Goal: Task Accomplishment & Management: Use online tool/utility

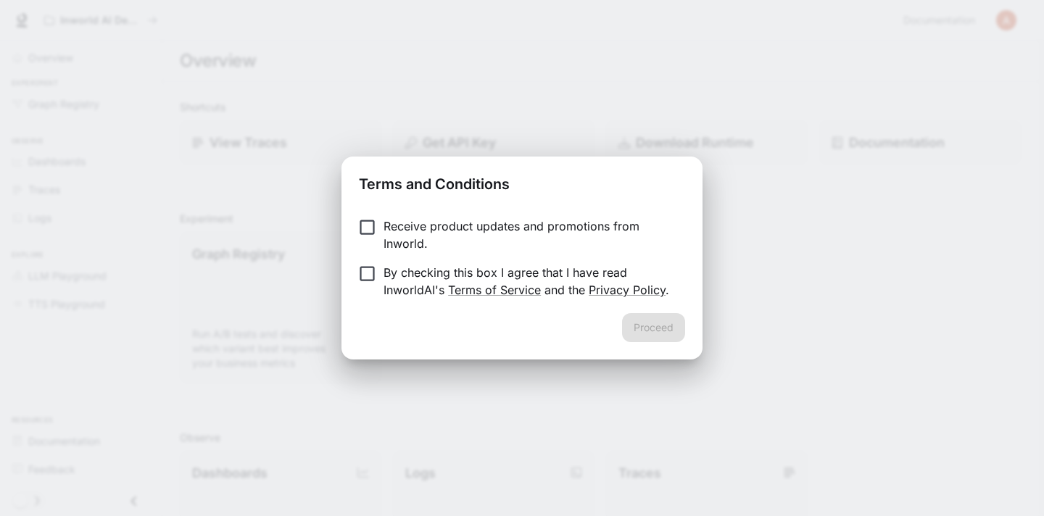
click at [375, 238] on label "Receive product updates and promotions from Inworld." at bounding box center [512, 234] width 323 height 35
click at [640, 336] on button "Proceed" at bounding box center [653, 327] width 63 height 29
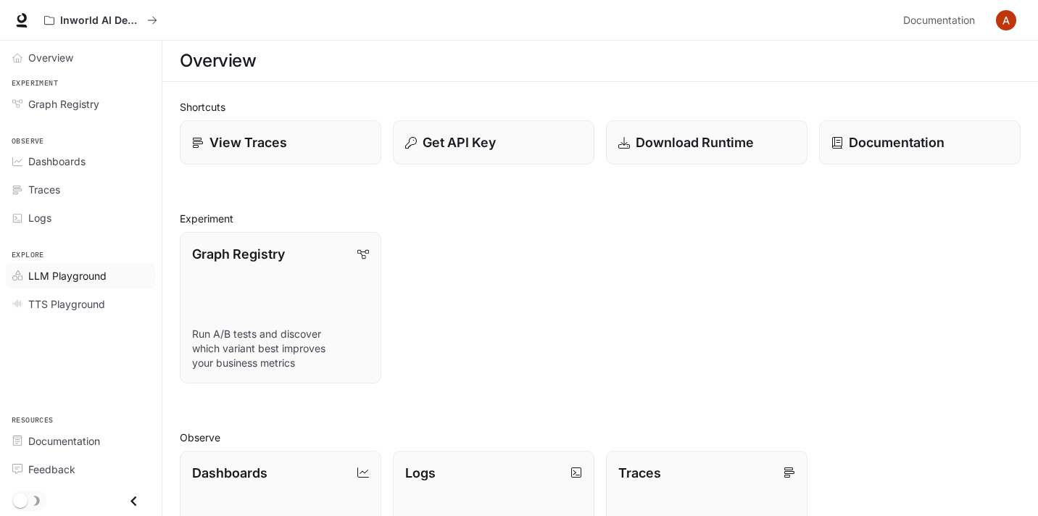
click at [98, 281] on span "LLM Playground" at bounding box center [67, 275] width 78 height 15
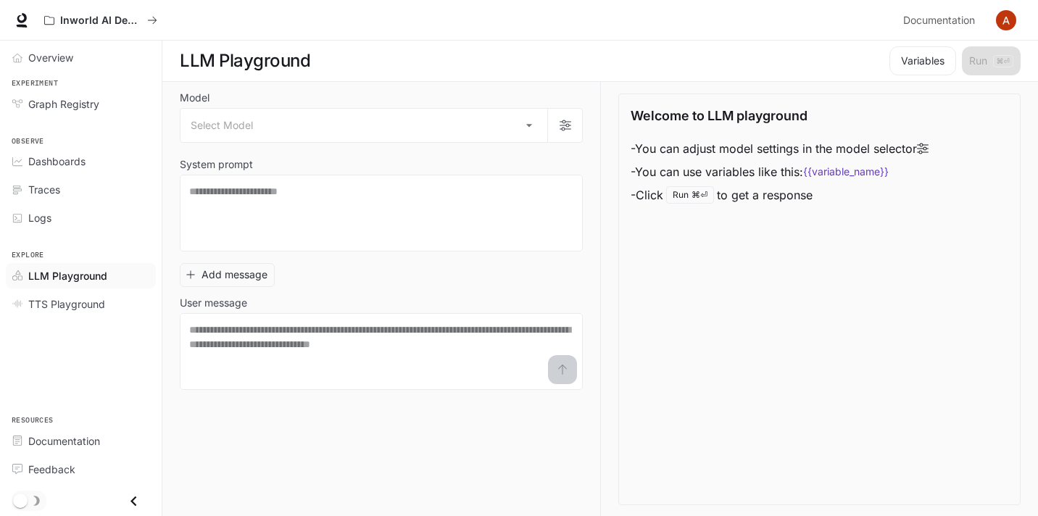
scroll to position [1, 0]
click at [93, 296] on link "TTS Playground" at bounding box center [81, 303] width 150 height 25
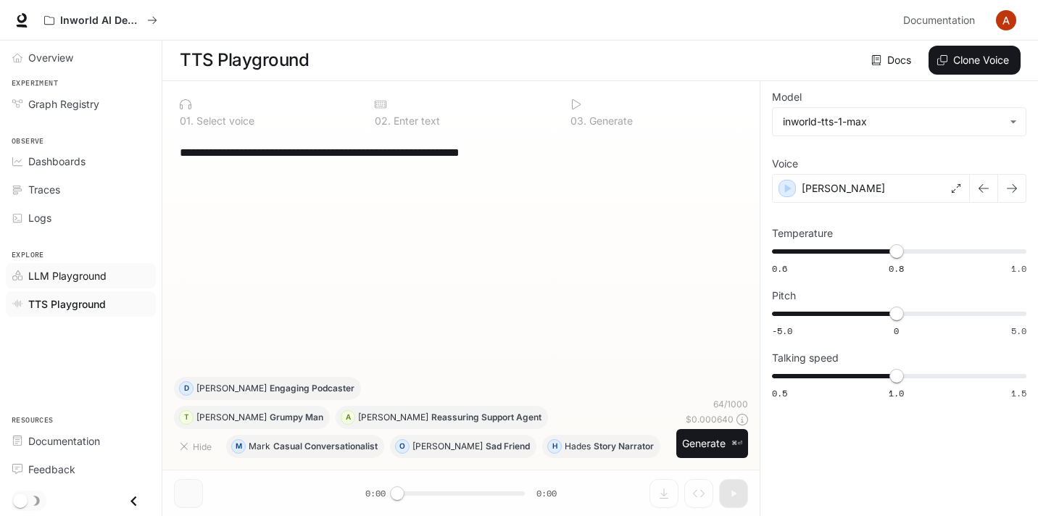
click at [107, 283] on div "LLM Playground" at bounding box center [88, 275] width 121 height 15
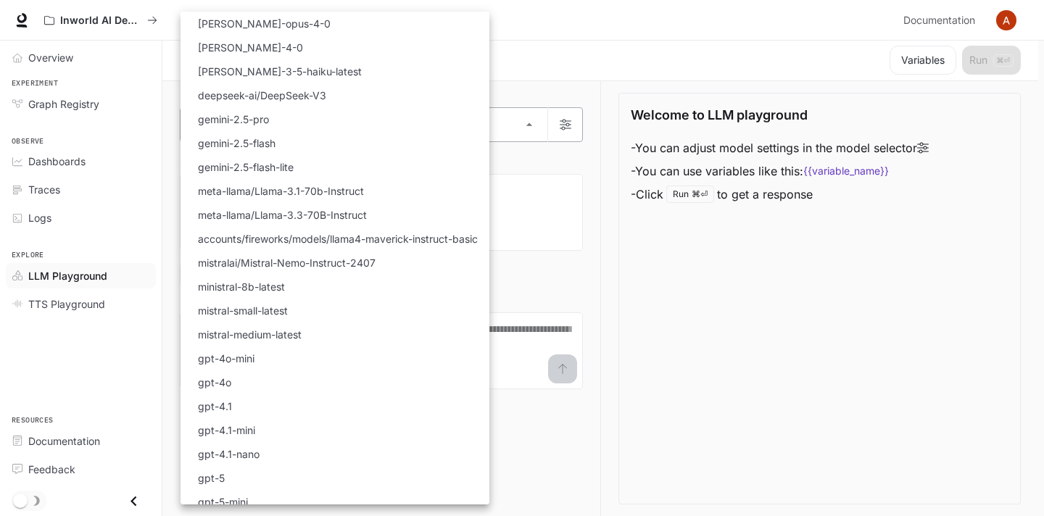
click at [359, 125] on body "Skip to main content Inworld AI Demos Documentation Documentation Portal Overvi…" at bounding box center [522, 257] width 1044 height 517
click at [349, 146] on li "gemini-2.5-flash" at bounding box center [334, 143] width 309 height 24
click at [352, 125] on body "**********" at bounding box center [522, 257] width 1044 height 517
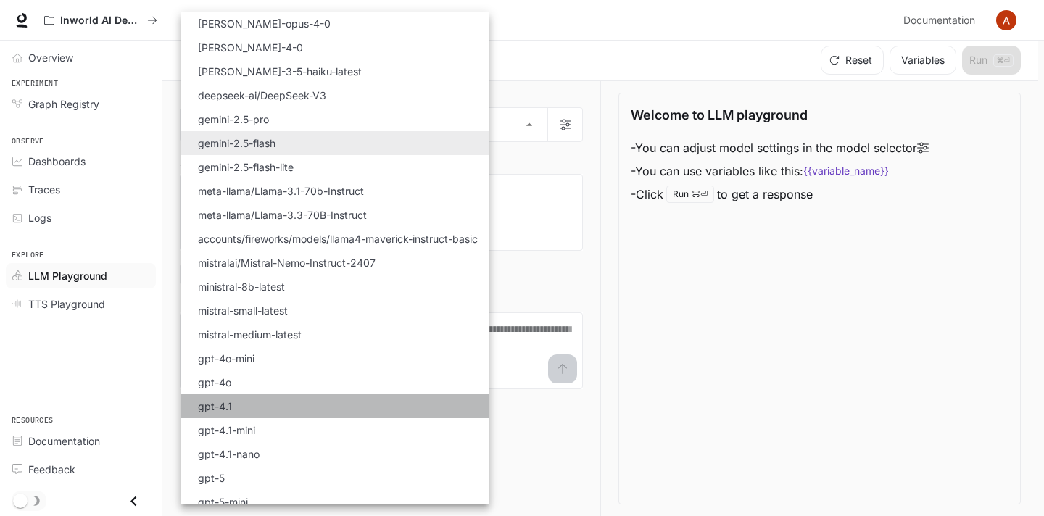
click at [340, 396] on li "gpt-4.1" at bounding box center [334, 406] width 309 height 24
type input "*******"
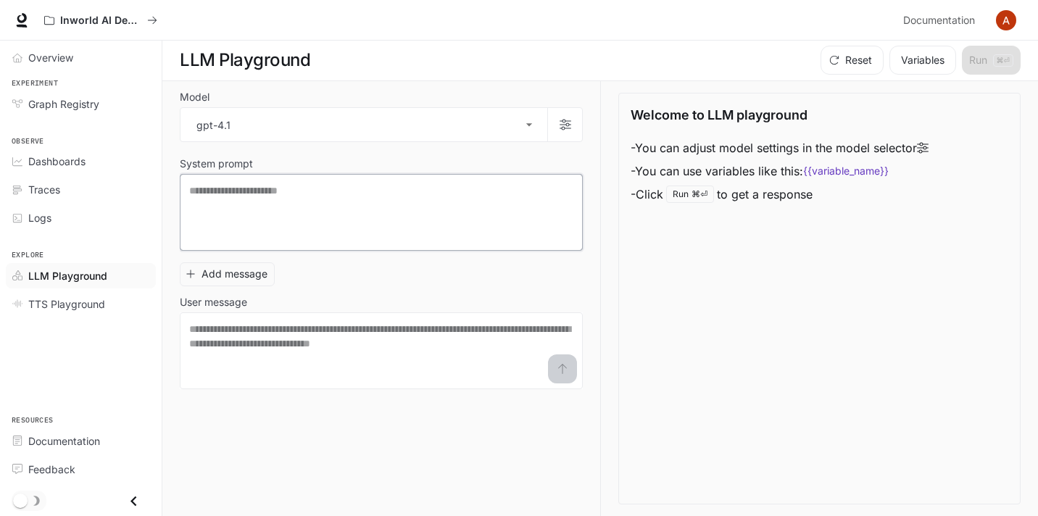
click at [350, 207] on textarea at bounding box center [381, 212] width 384 height 58
click at [112, 107] on div "Graph Registry" at bounding box center [88, 103] width 121 height 15
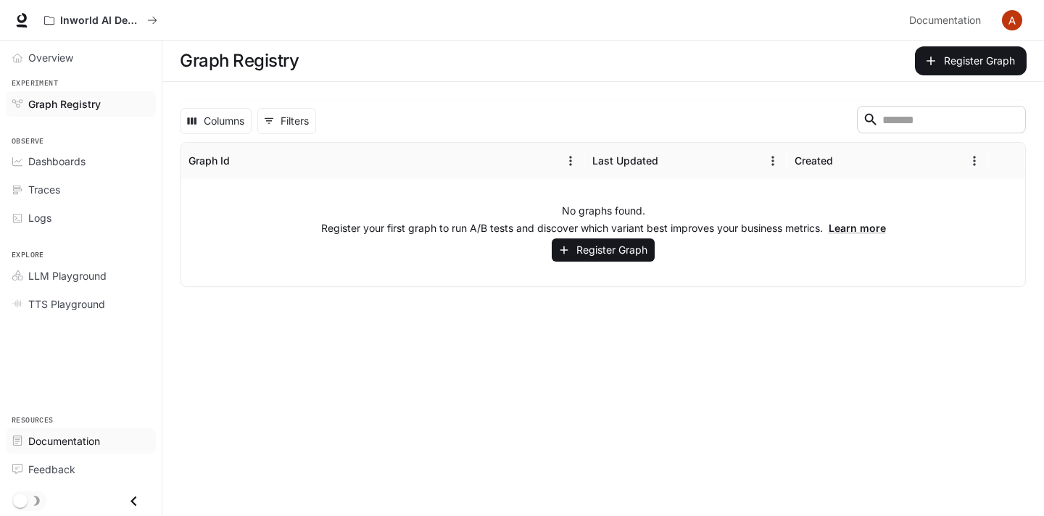
click at [91, 441] on span "Documentation" at bounding box center [64, 440] width 72 height 15
click at [121, 277] on div "LLM Playground" at bounding box center [88, 275] width 121 height 15
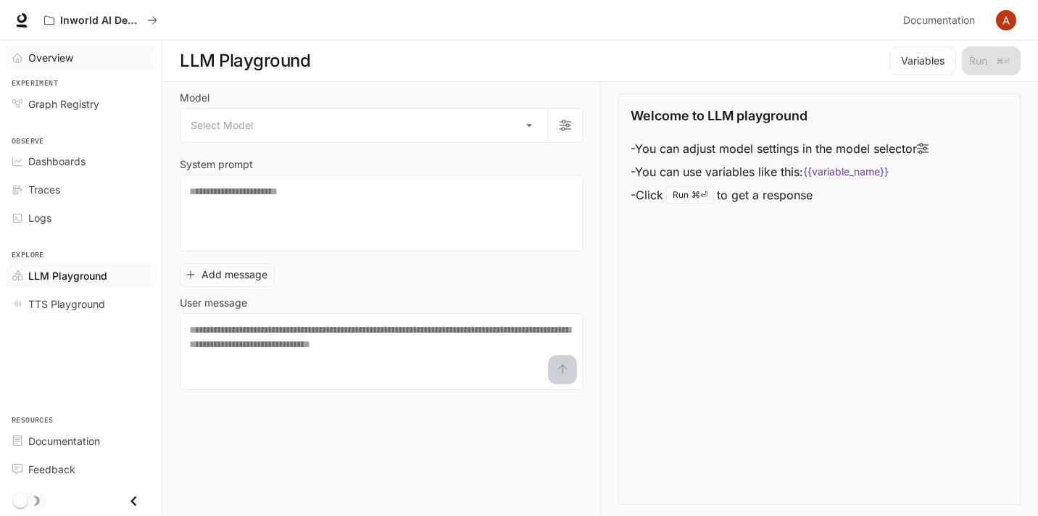
click at [79, 61] on div "Overview" at bounding box center [88, 57] width 121 height 15
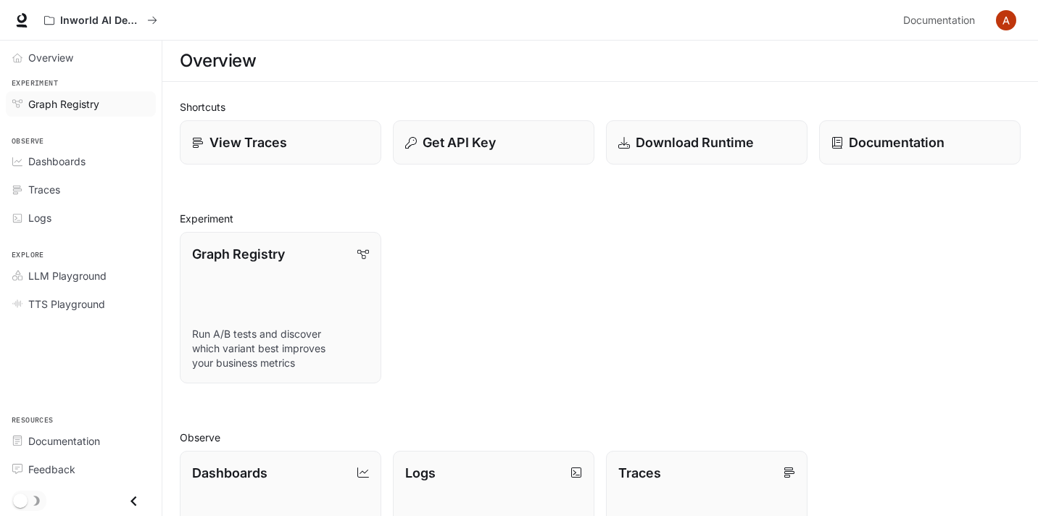
click at [120, 107] on div "Graph Registry" at bounding box center [88, 103] width 121 height 15
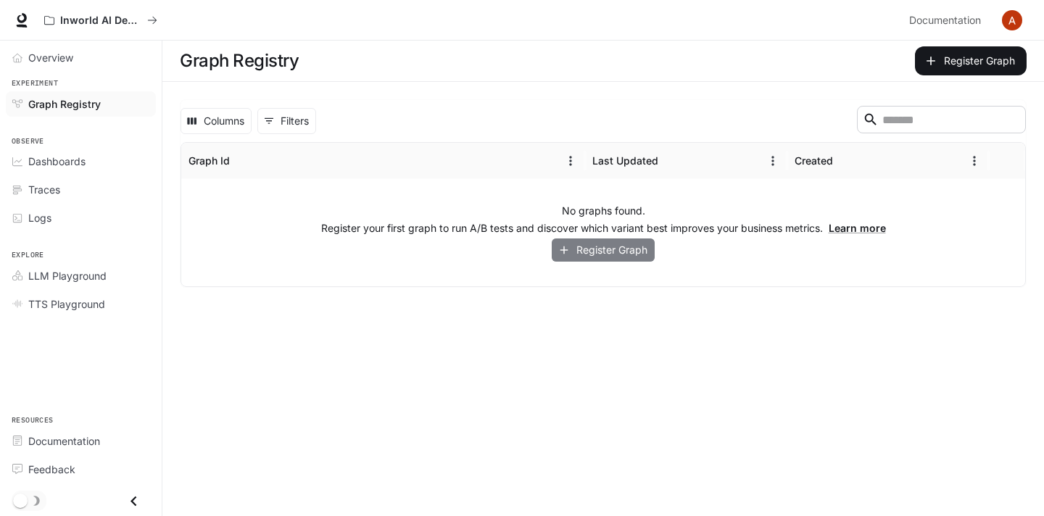
click at [613, 241] on button "Register Graph" at bounding box center [603, 250] width 103 height 24
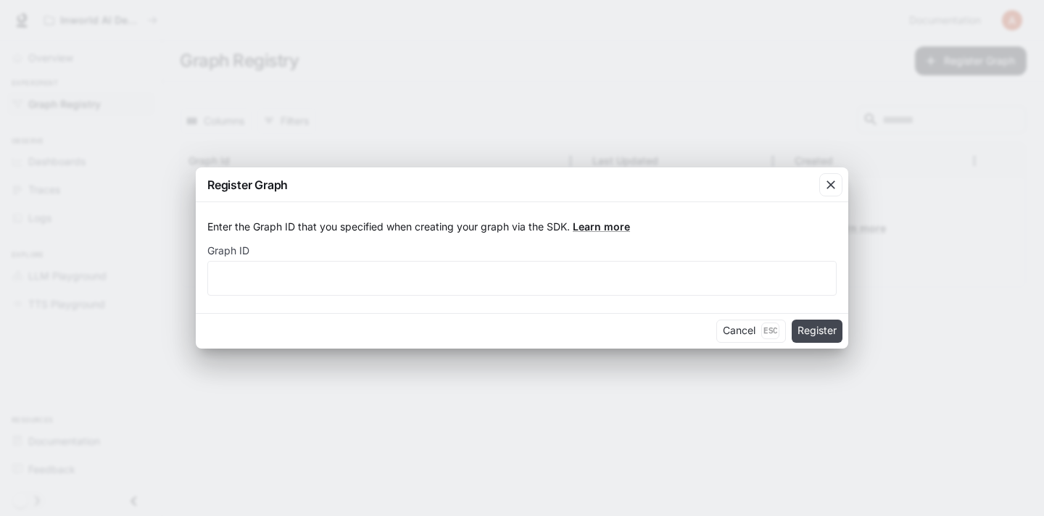
click at [802, 325] on button "Register" at bounding box center [816, 331] width 51 height 23
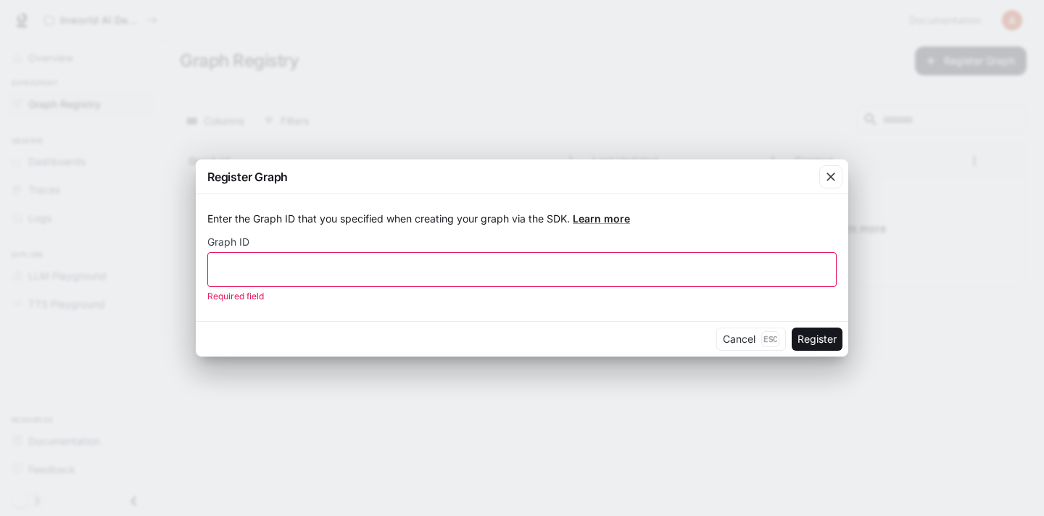
click at [630, 258] on div "​" at bounding box center [521, 269] width 629 height 35
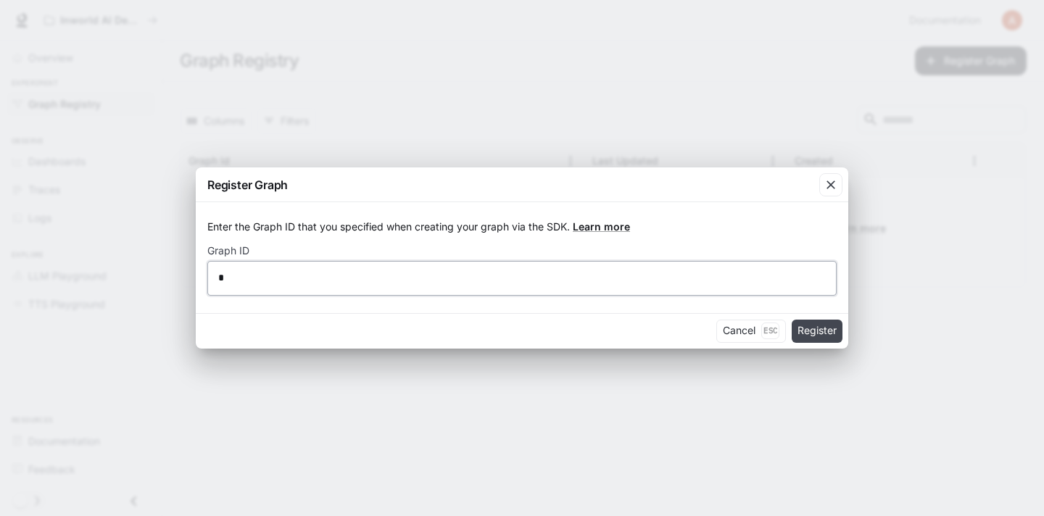
type input "*"
click at [802, 333] on button "Register" at bounding box center [816, 331] width 51 height 23
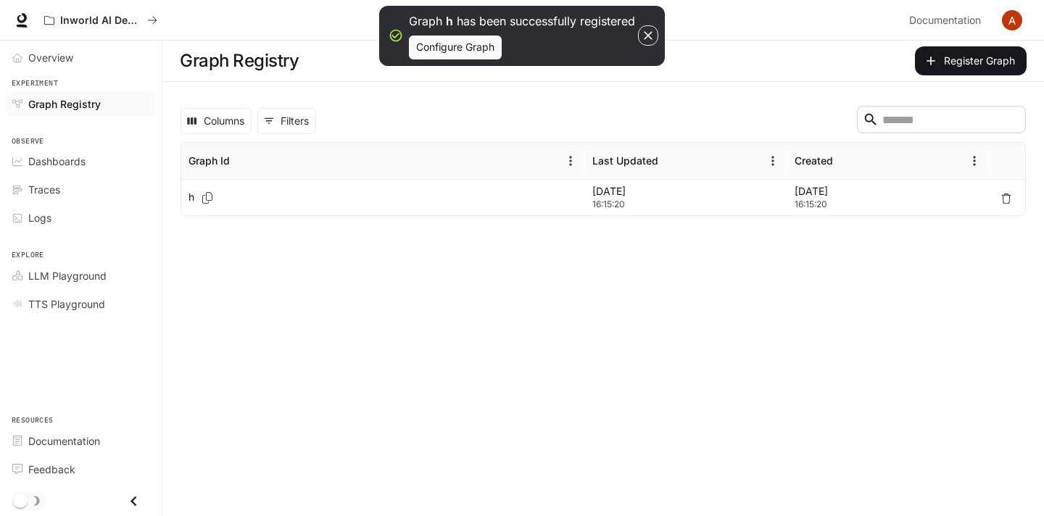
click at [705, 205] on span "16:15:20" at bounding box center [686, 204] width 188 height 14
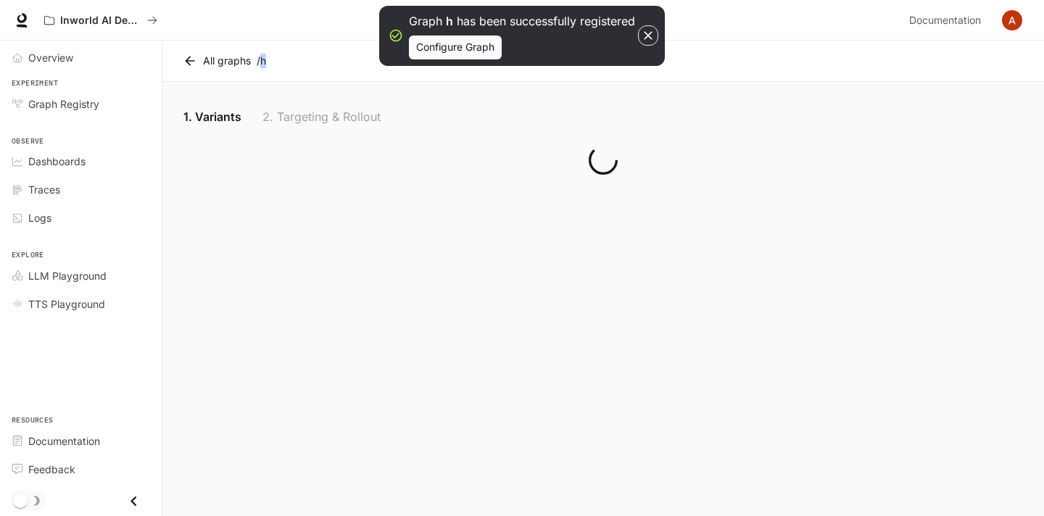
click at [705, 205] on main "All graphs / h 1. Variants 2. Targeting & Rollout" at bounding box center [602, 278] width 881 height 475
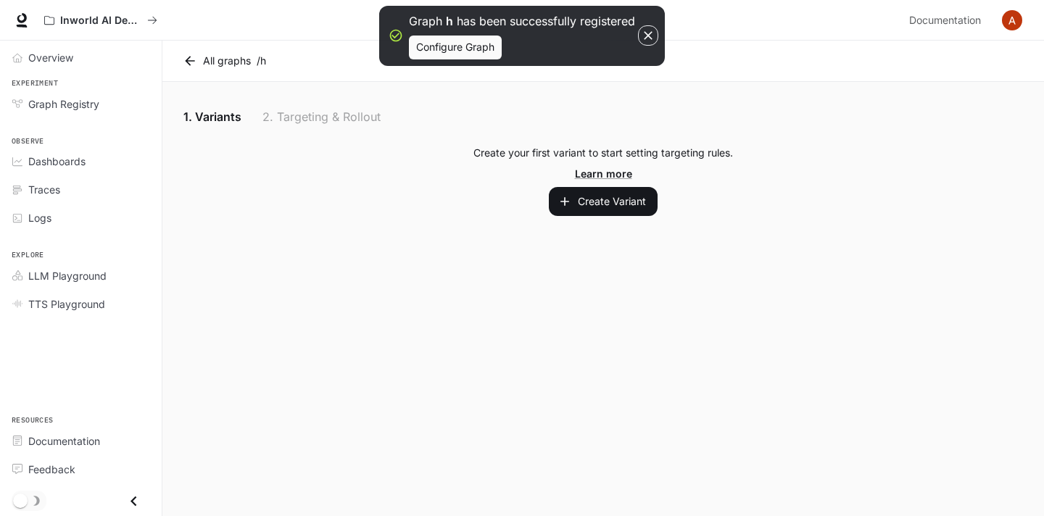
click at [688, 236] on main "All graphs / h 1. Variants 2. Targeting & Rollout Create your first variant to …" at bounding box center [602, 278] width 881 height 475
click at [631, 207] on button "Create Variant" at bounding box center [603, 201] width 109 height 29
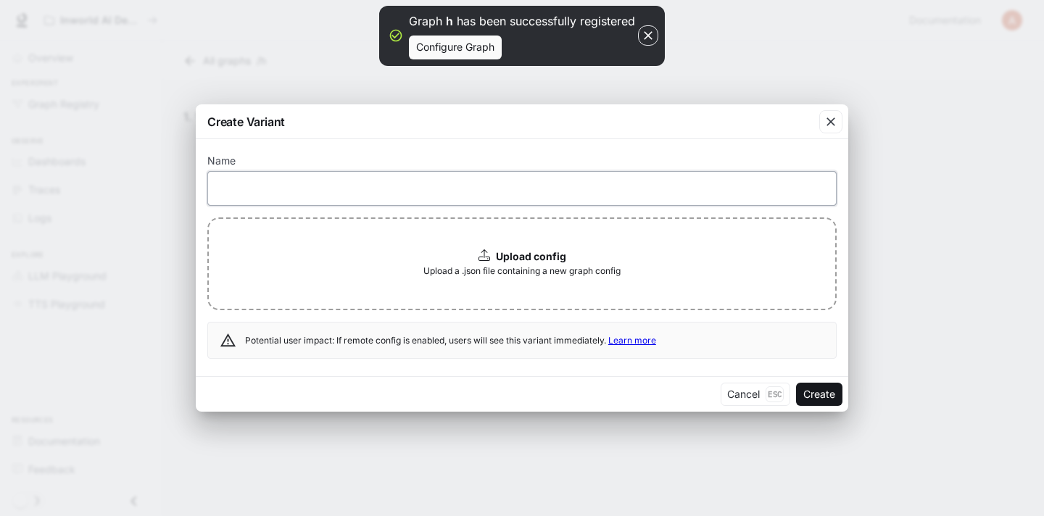
click at [435, 186] on input "text" at bounding box center [522, 188] width 628 height 14
type input "******"
click at [530, 277] on span "Upload a .json file containing a new graph config" at bounding box center [521, 271] width 197 height 14
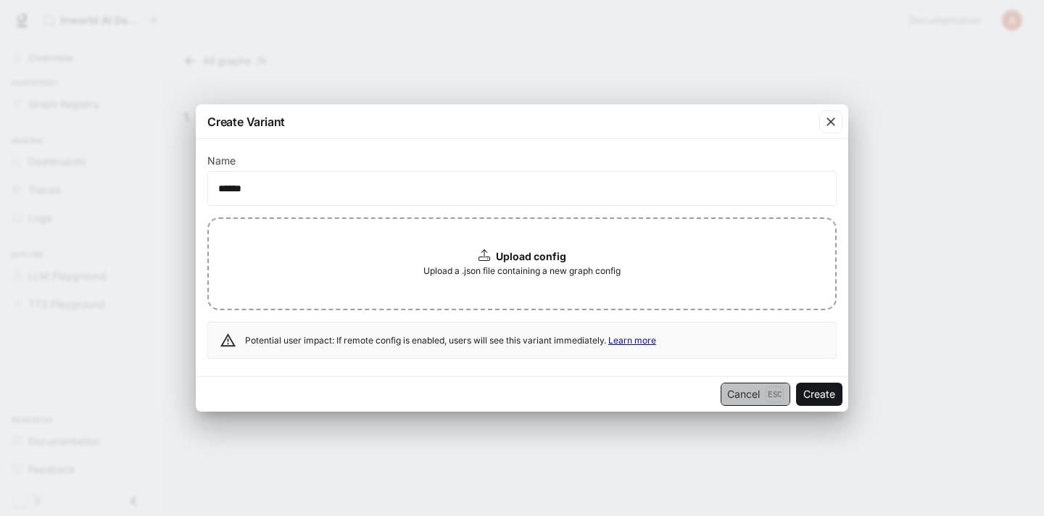
click at [756, 393] on button "Cancel Esc" at bounding box center [755, 394] width 70 height 23
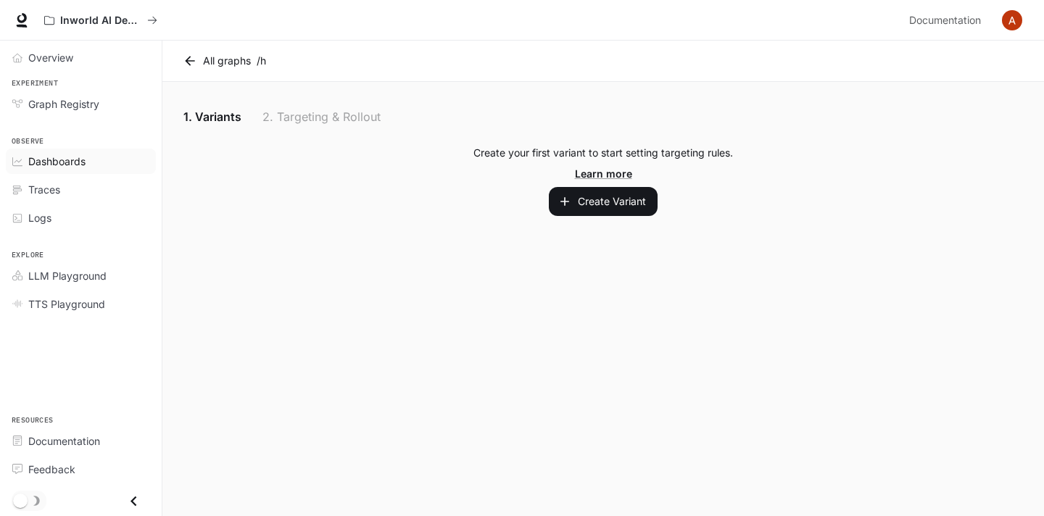
click at [108, 154] on div "Dashboards" at bounding box center [88, 161] width 121 height 15
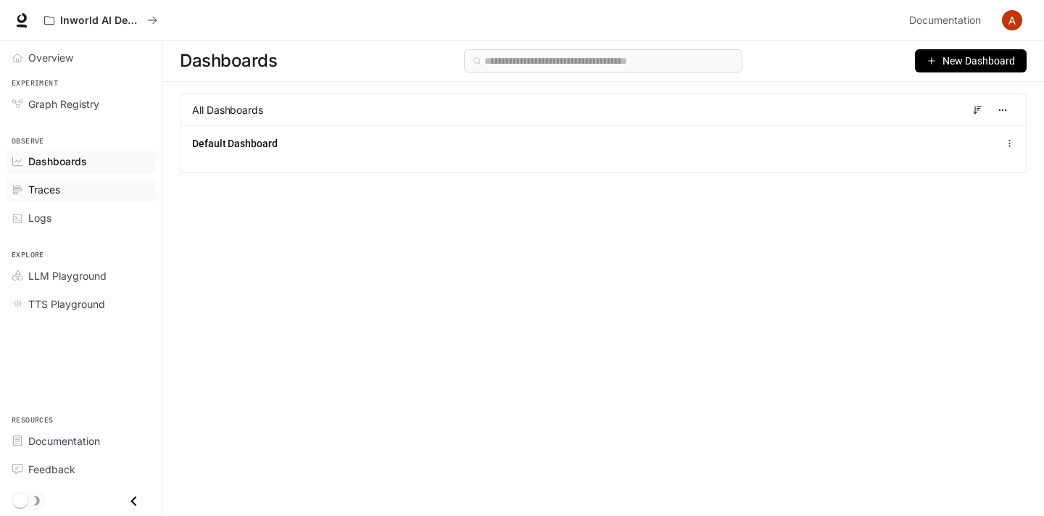
click at [97, 191] on div "Traces" at bounding box center [88, 189] width 121 height 15
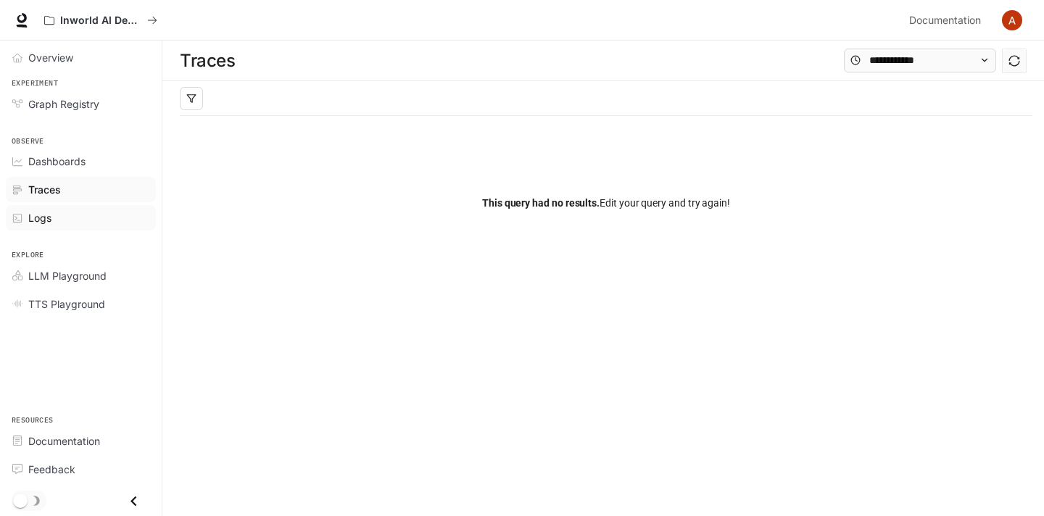
click at [98, 216] on div "Logs" at bounding box center [88, 217] width 121 height 15
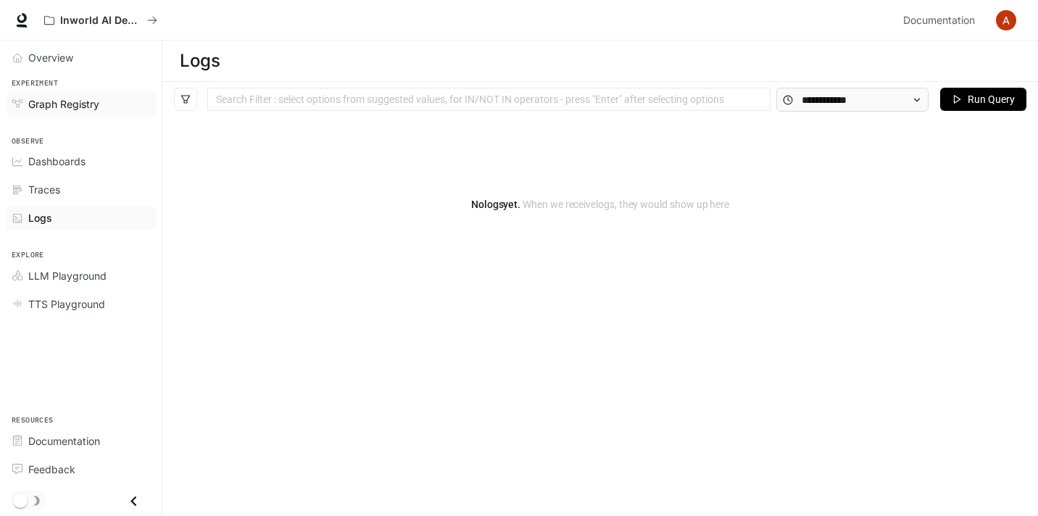
click at [41, 115] on link "Graph Registry" at bounding box center [81, 103] width 150 height 25
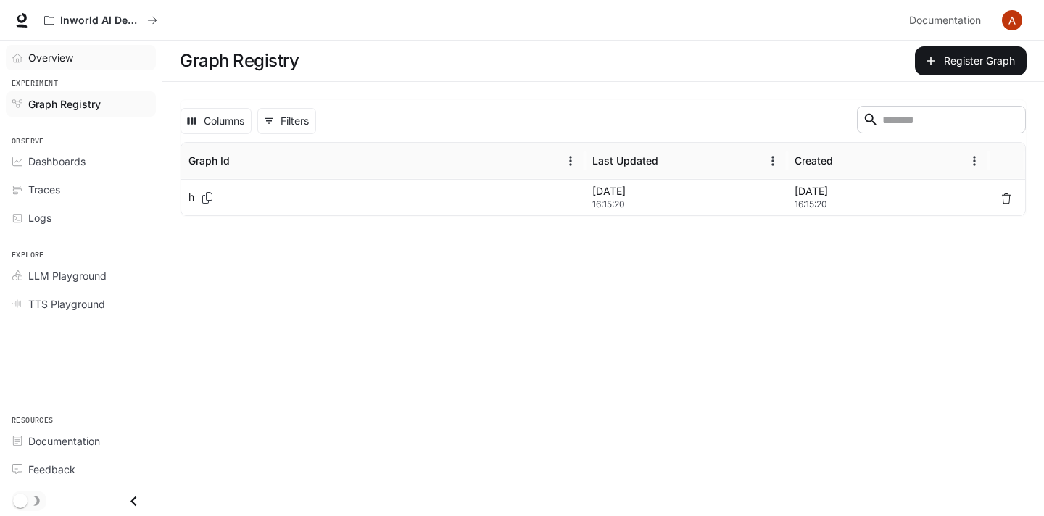
click at [58, 46] on link "Overview" at bounding box center [81, 57] width 150 height 25
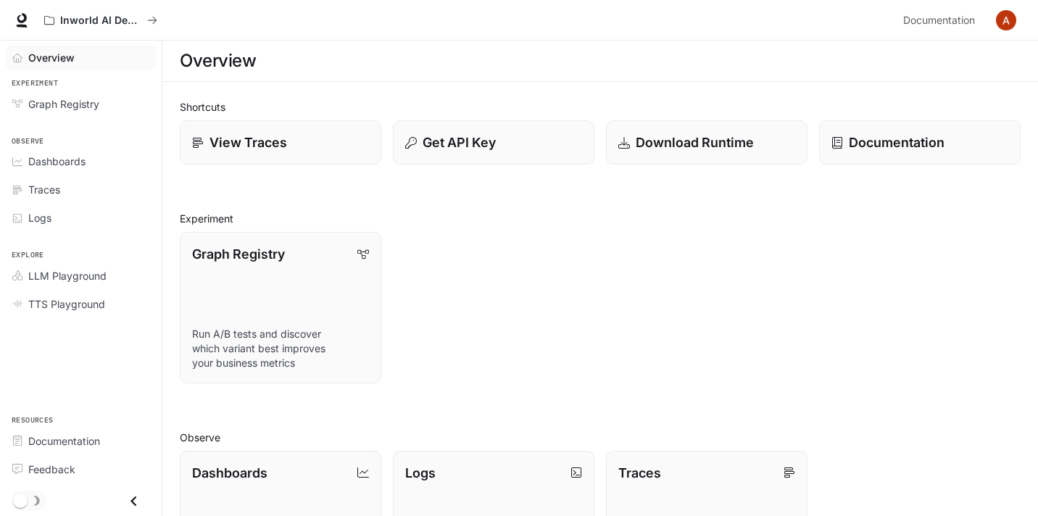
click at [72, 415] on span "Resources" at bounding box center [81, 421] width 162 height 12
